Goal: Information Seeking & Learning: Learn about a topic

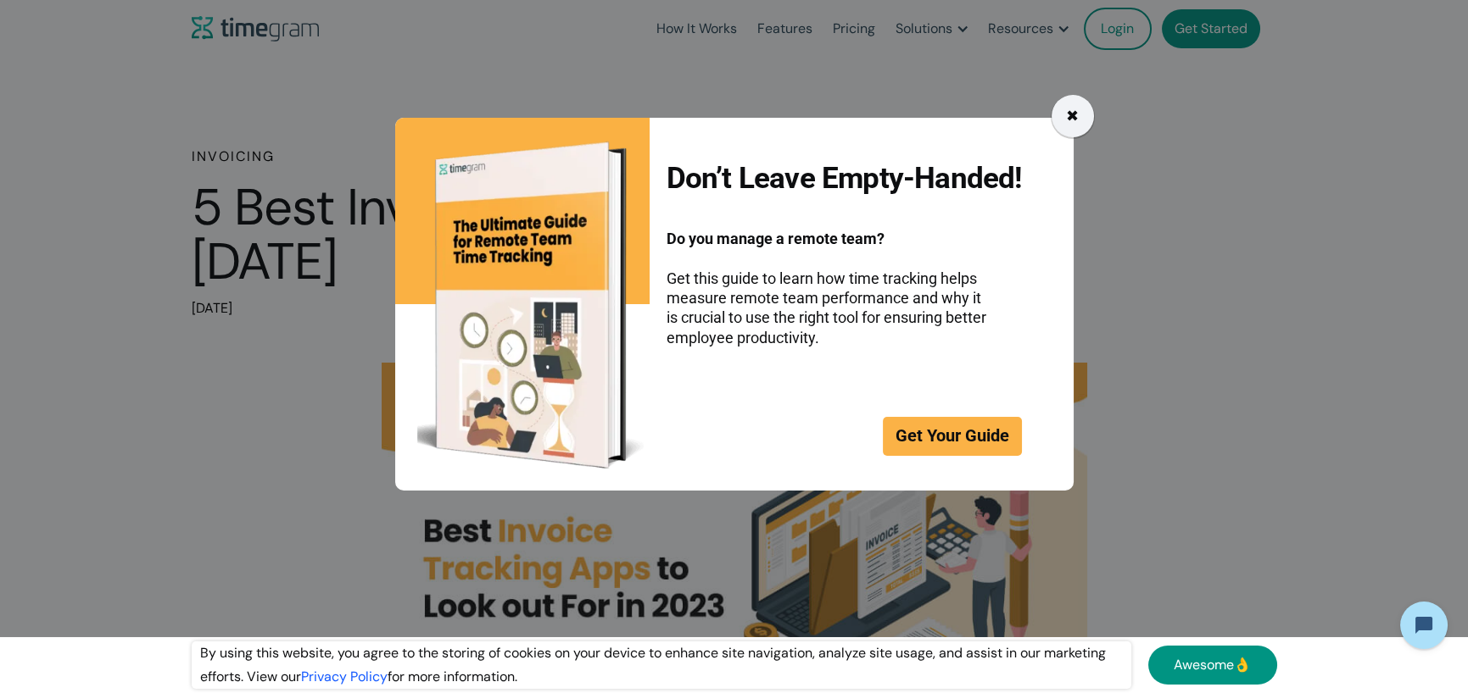
click at [1087, 104] on div "✖" at bounding box center [1072, 116] width 42 height 42
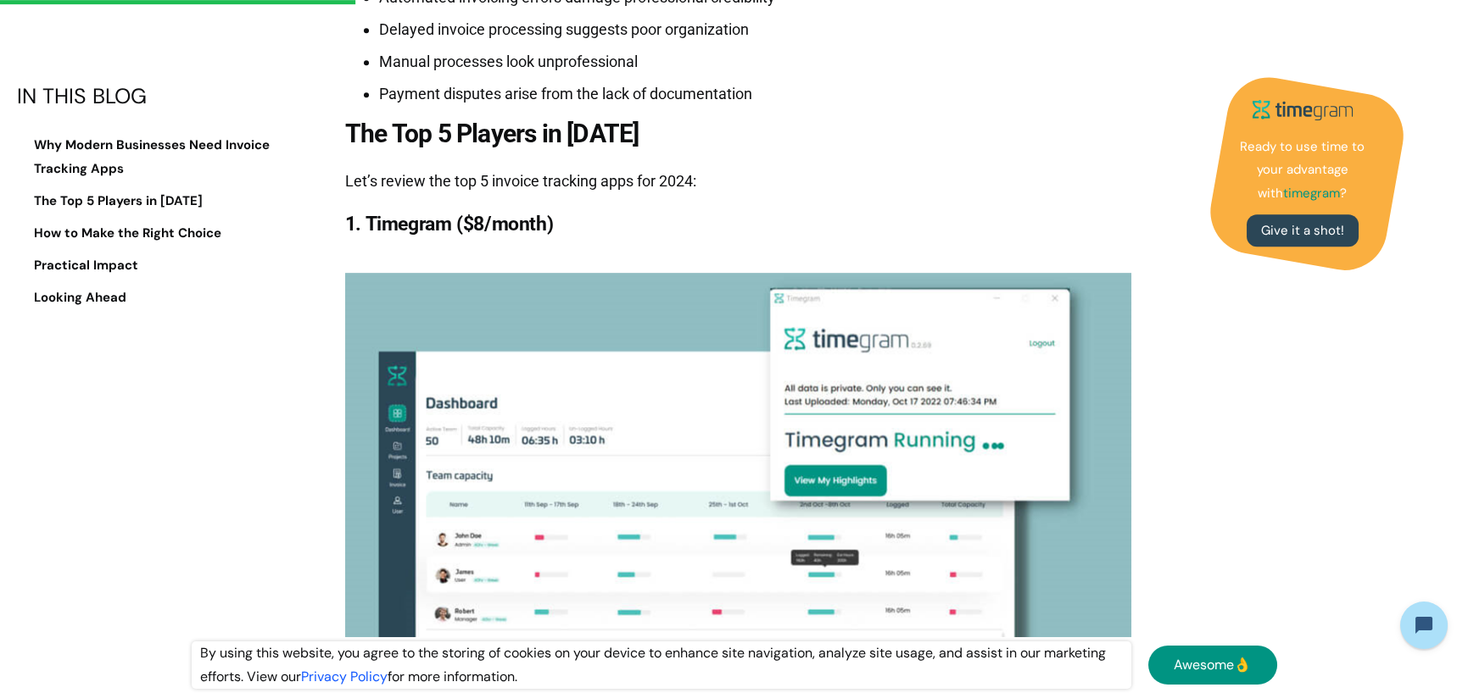
scroll to position [2459, 0]
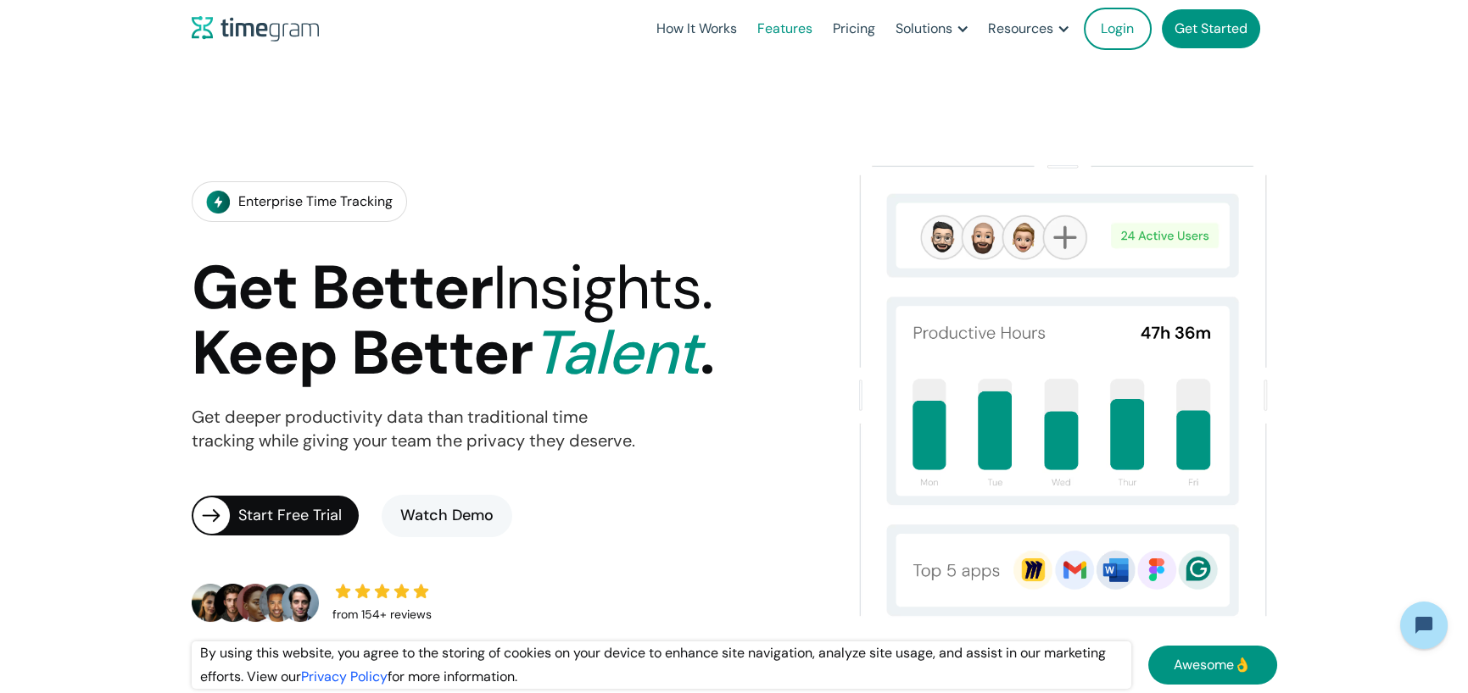
click at [783, 28] on link "Features" at bounding box center [784, 29] width 75 height 58
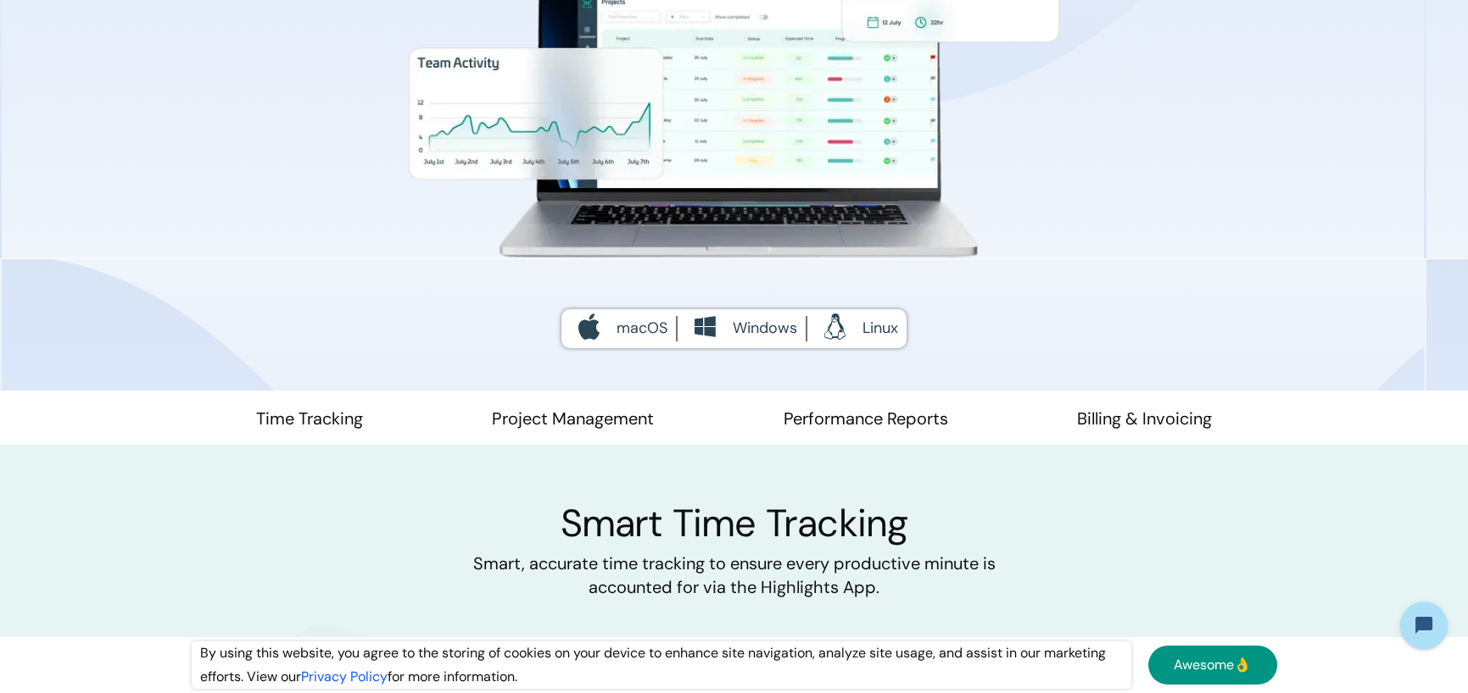
scroll to position [509, 0]
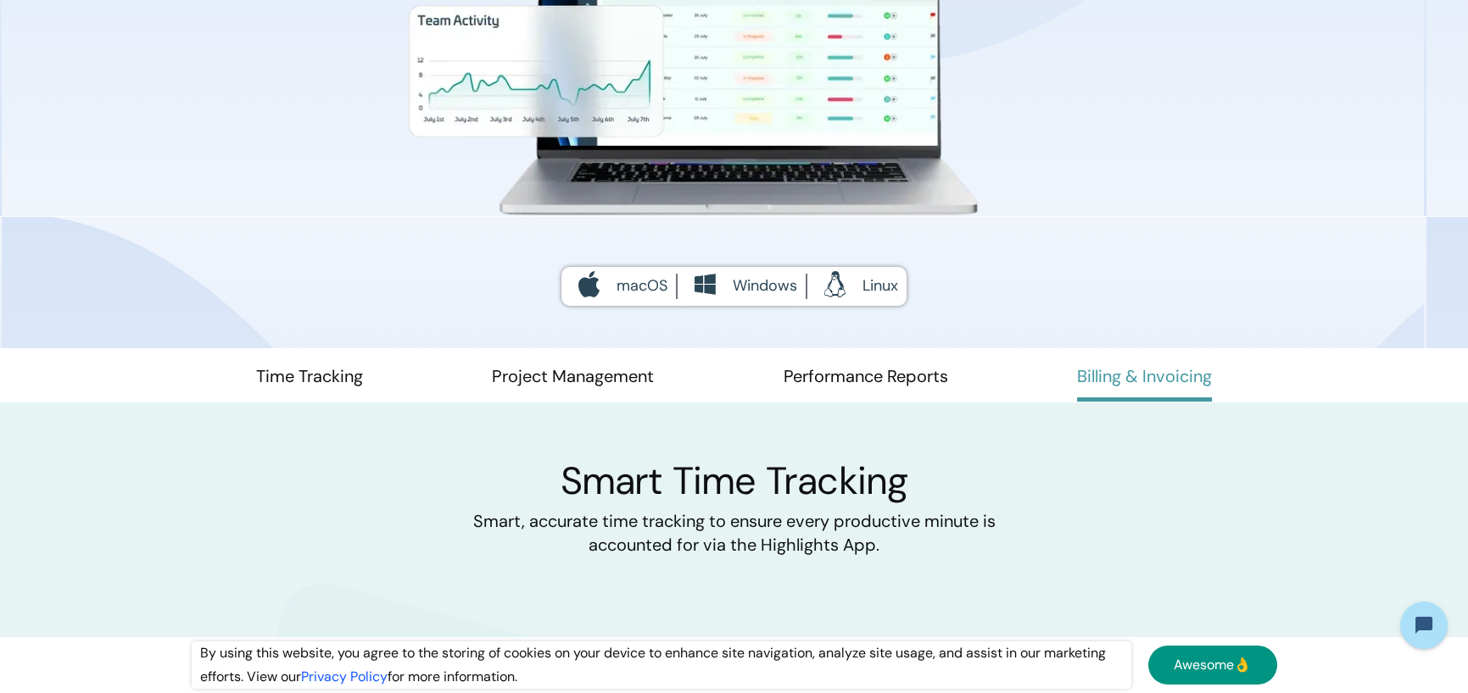
click at [1111, 392] on link "Billing & Invoicing" at bounding box center [1144, 383] width 135 height 36
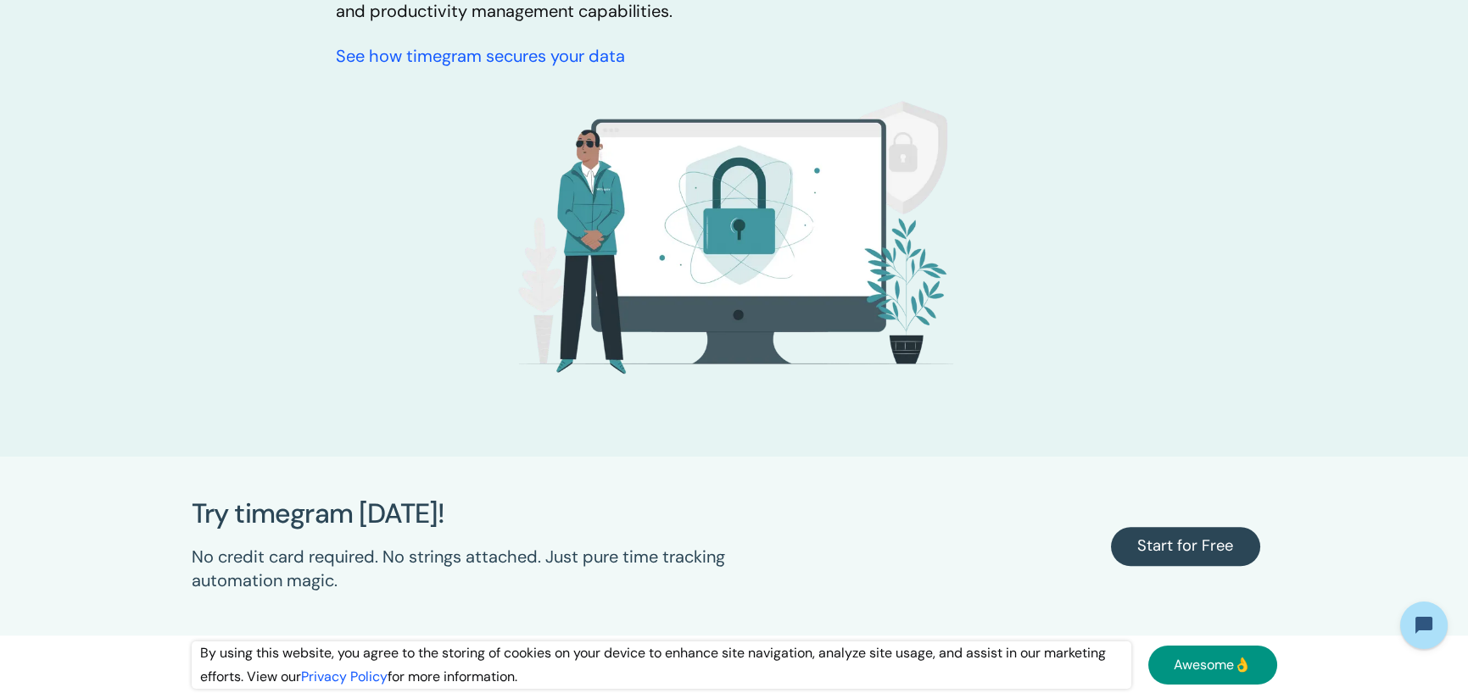
scroll to position [4615, 0]
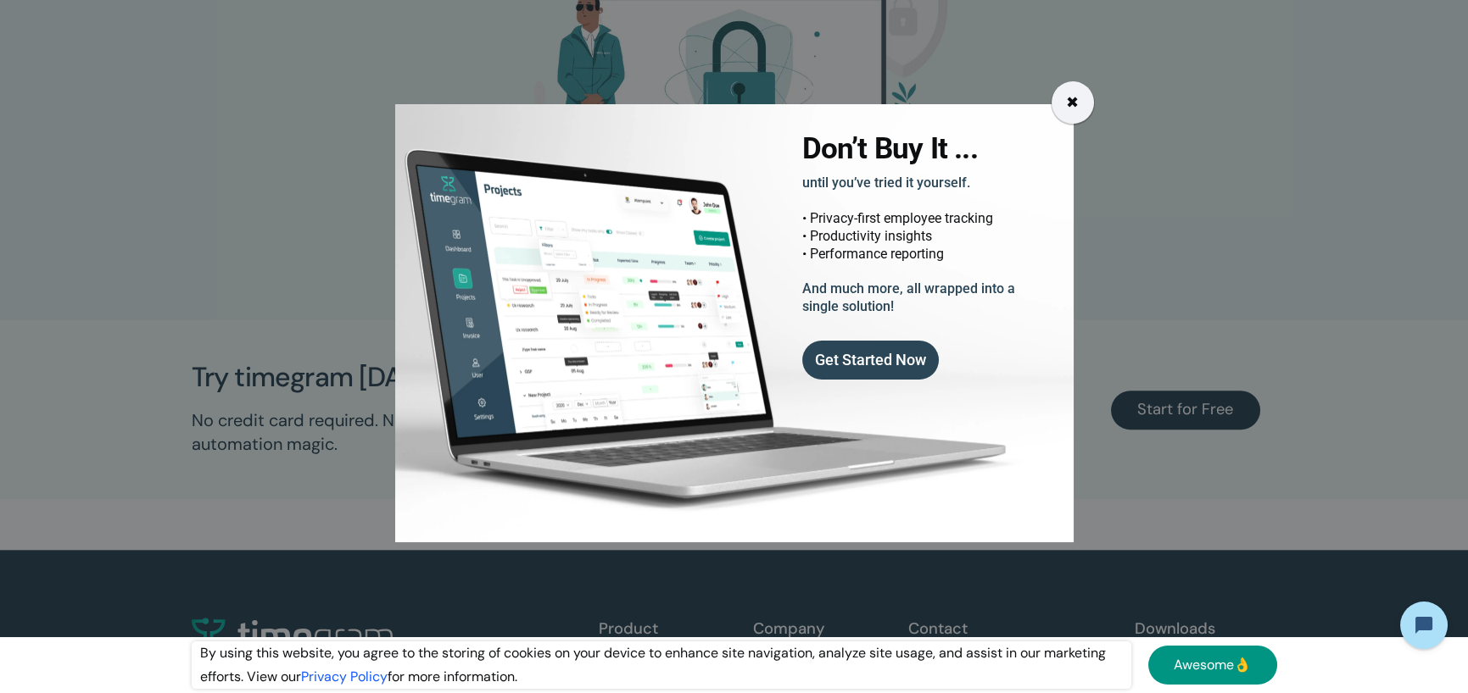
click at [1082, 105] on div "✖" at bounding box center [1072, 102] width 42 height 42
